Goal: Transaction & Acquisition: Purchase product/service

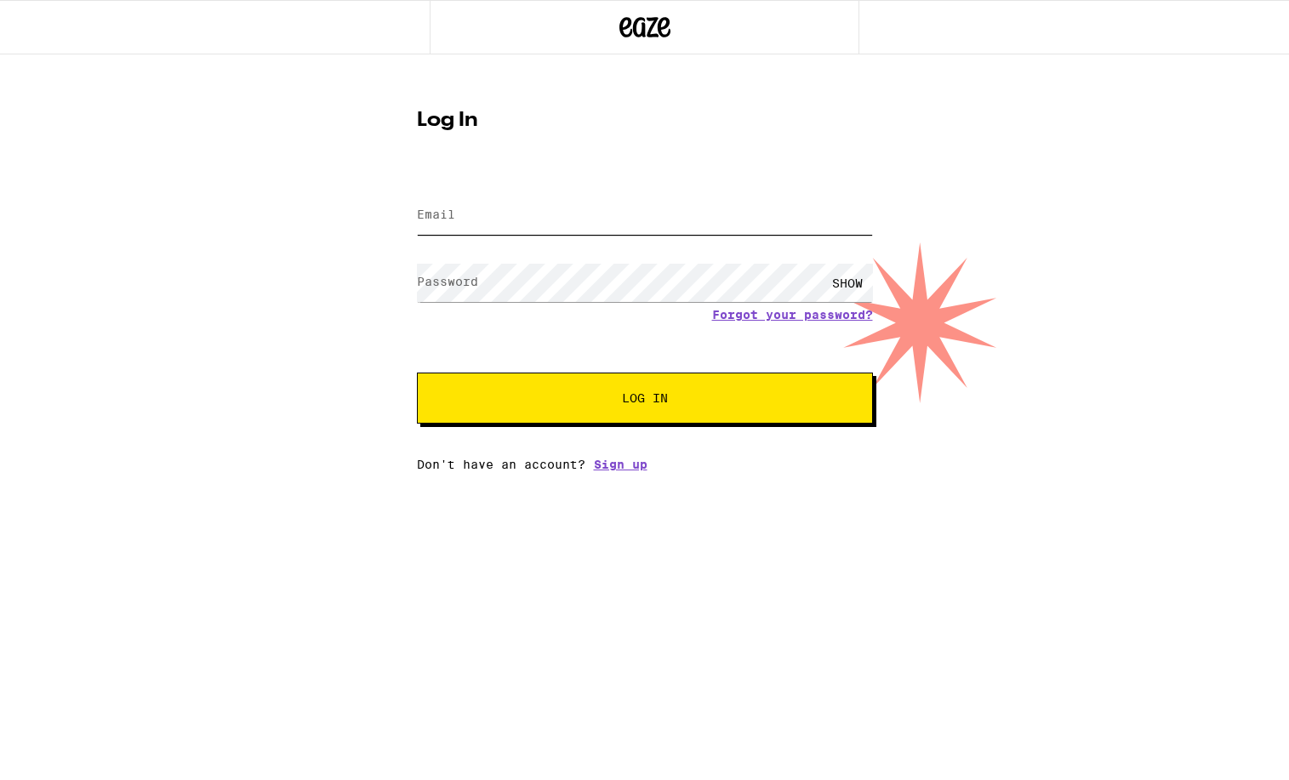
click at [528, 204] on input "Email" at bounding box center [645, 216] width 456 height 38
type input "[EMAIL_ADDRESS][DOMAIN_NAME]"
click at [624, 391] on button "Log In" at bounding box center [645, 398] width 456 height 51
